Goal: Information Seeking & Learning: Learn about a topic

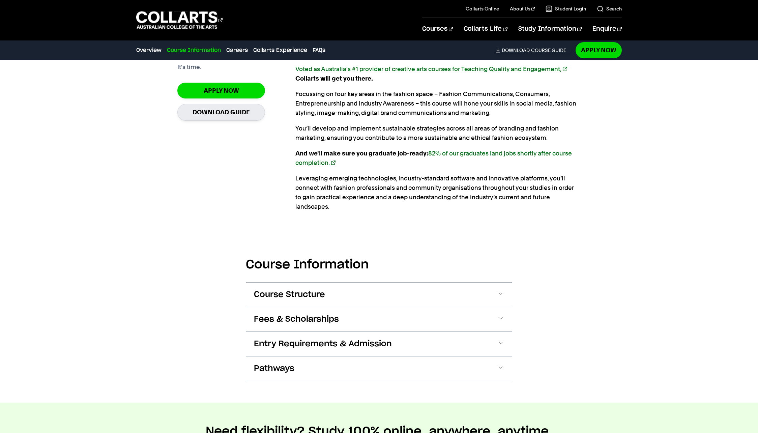
scroll to position [674, 0]
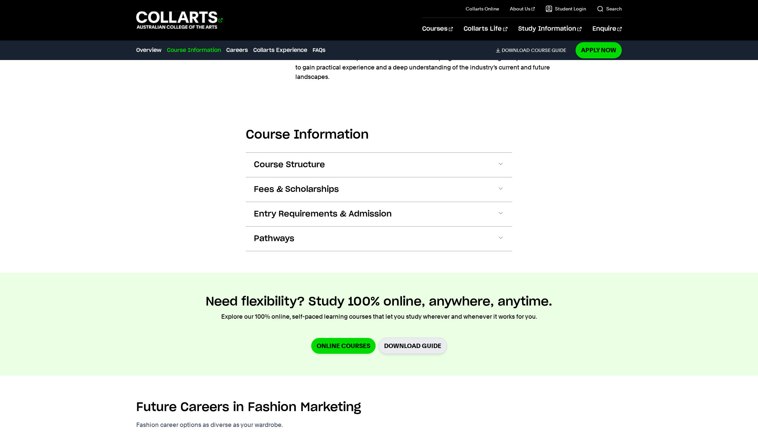
click at [161, 25] on 1 "Go to homepage" at bounding box center [176, 20] width 81 height 18
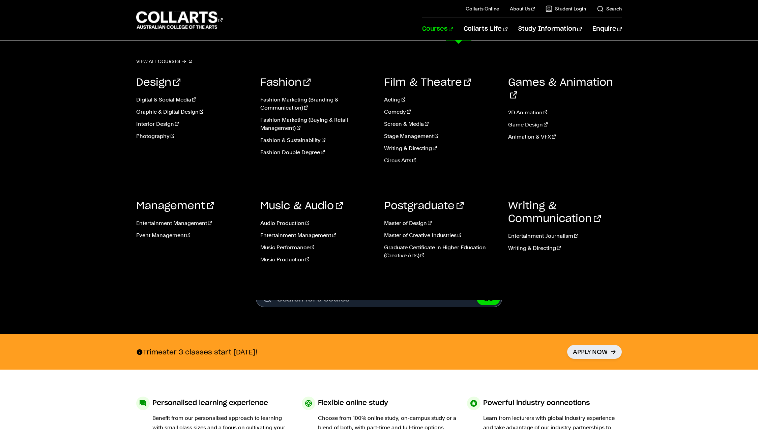
click at [453, 33] on link "Courses" at bounding box center [437, 29] width 31 height 22
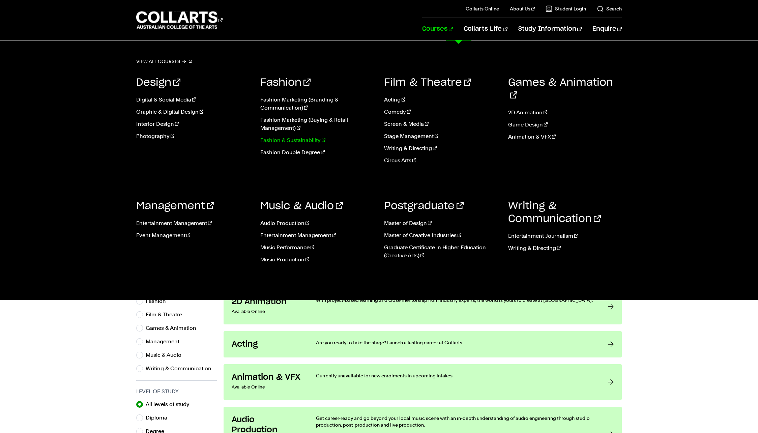
click at [284, 142] on link "Fashion & Sustainability" at bounding box center [317, 140] width 114 height 8
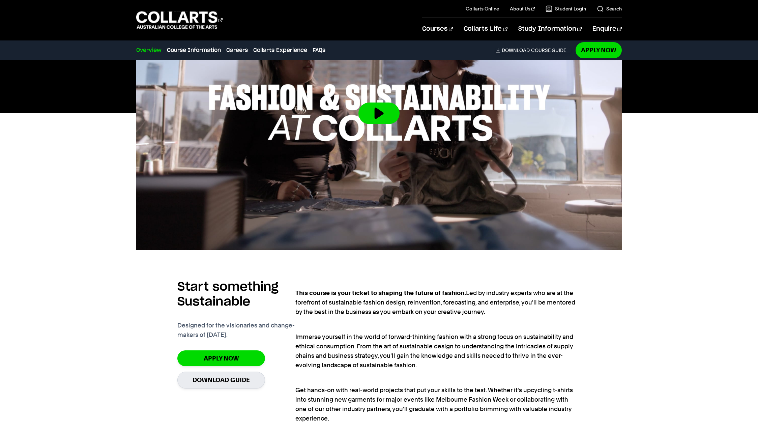
scroll to position [371, 0]
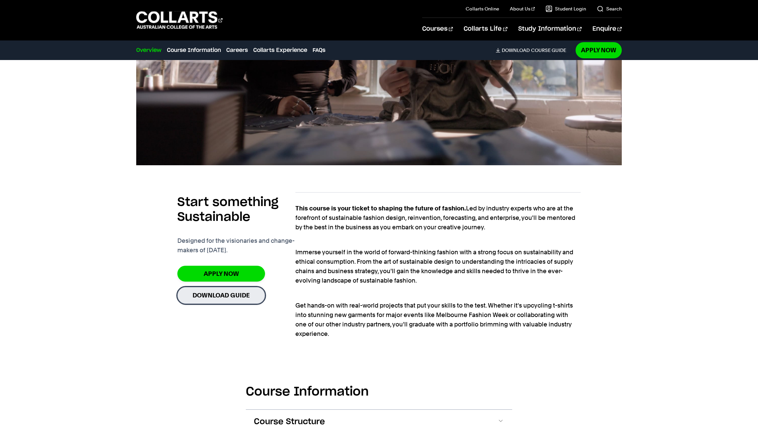
click at [214, 296] on link "Download Guide" at bounding box center [221, 295] width 88 height 17
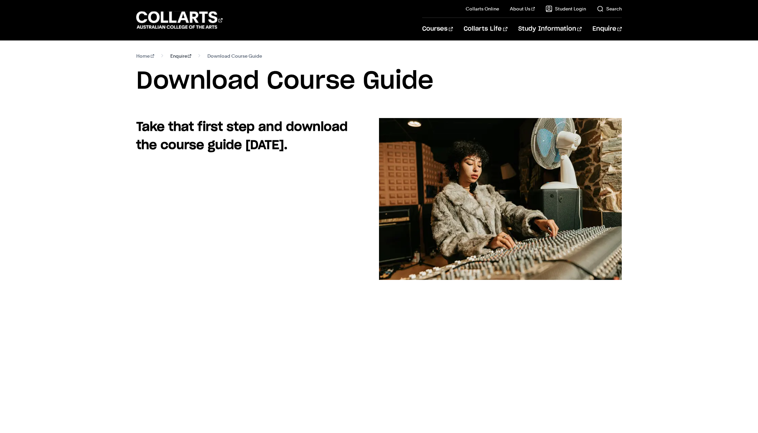
click at [176, 57] on link "Enquire" at bounding box center [180, 55] width 21 height 9
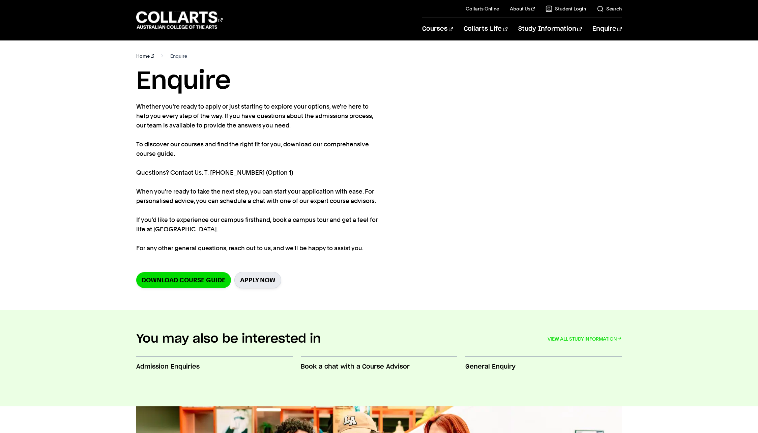
click at [139, 55] on link "Home" at bounding box center [145, 55] width 18 height 9
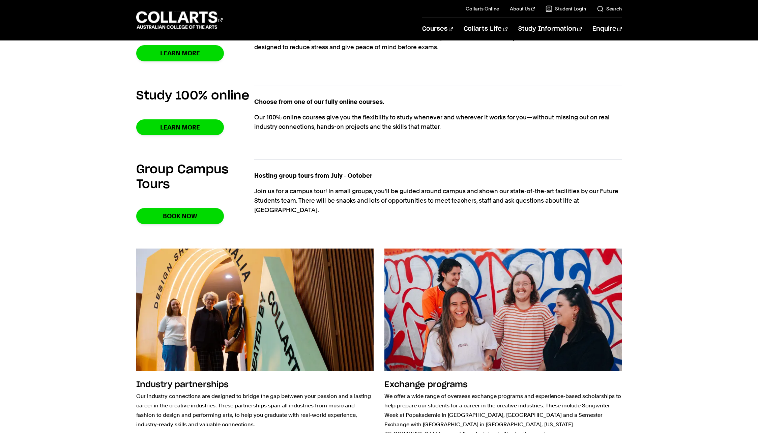
scroll to position [809, 0]
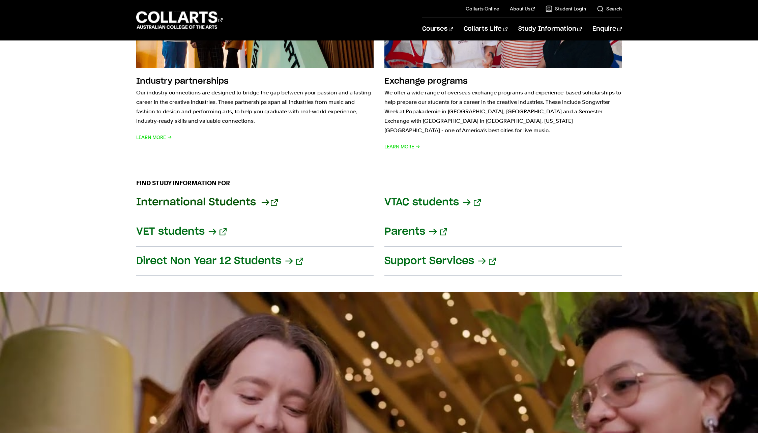
click at [222, 198] on link "International Students" at bounding box center [254, 202] width 237 height 29
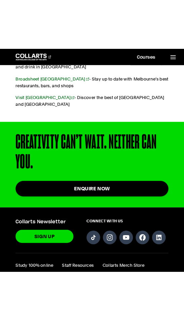
scroll to position [1765, 0]
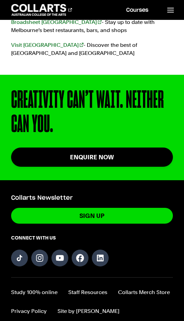
click at [100, 16] on header "Courses Collarts Online Study 100% online About Us History & Values Strategic P…" at bounding box center [92, 10] width 184 height 20
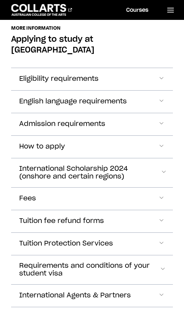
scroll to position [888, 0]
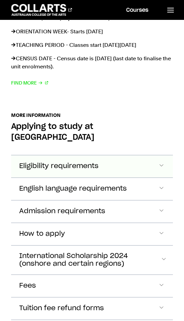
click at [163, 162] on span "Accordion Section" at bounding box center [162, 166] width 7 height 9
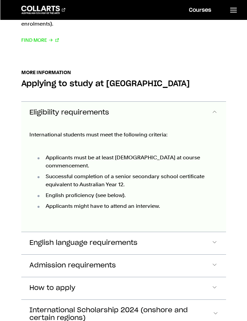
scroll to position [922, 0]
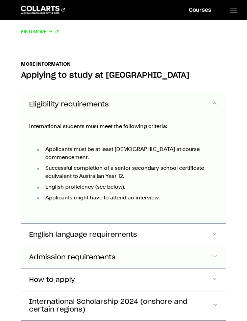
click at [166, 116] on button "Admission requirements" at bounding box center [123, 104] width 205 height 22
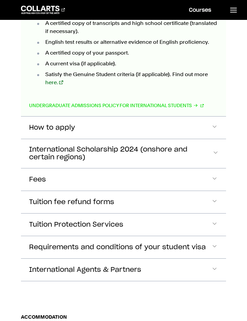
scroll to position [1212, 0]
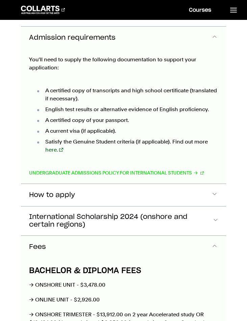
scroll to position [1218, 0]
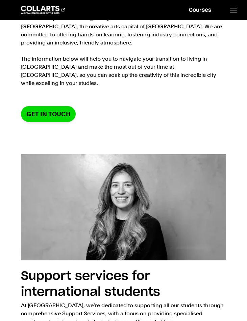
scroll to position [0, 0]
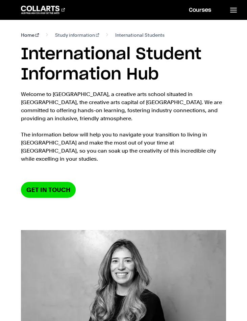
click at [29, 35] on link "Home" at bounding box center [30, 35] width 18 height 8
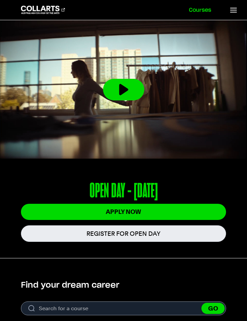
click at [196, 10] on link "Courses" at bounding box center [199, 10] width 38 height 20
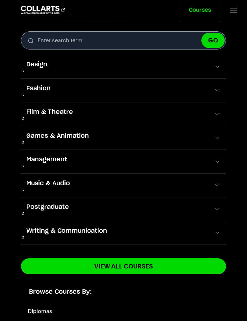
click at [214, 135] on span at bounding box center [216, 138] width 7 height 7
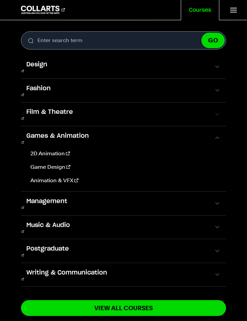
click at [215, 111] on span at bounding box center [216, 114] width 7 height 7
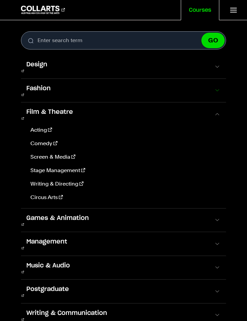
click at [214, 87] on span at bounding box center [216, 90] width 7 height 7
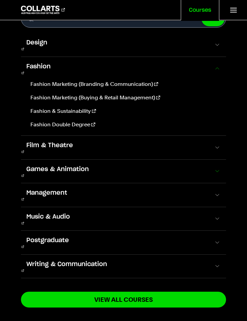
scroll to position [34, 0]
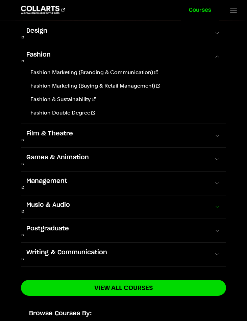
click at [214, 204] on span at bounding box center [216, 207] width 7 height 7
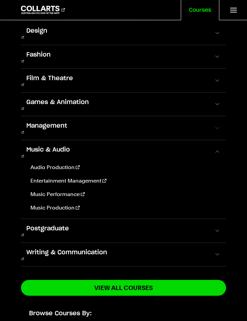
click at [210, 116] on button "Management" at bounding box center [123, 128] width 205 height 24
click at [213, 125] on span at bounding box center [216, 128] width 7 height 7
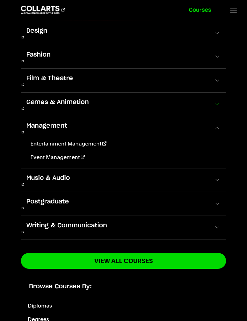
click at [213, 101] on span at bounding box center [216, 104] width 7 height 7
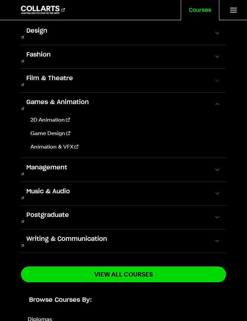
click at [213, 77] on span at bounding box center [216, 80] width 7 height 7
